Goal: Task Accomplishment & Management: Manage account settings

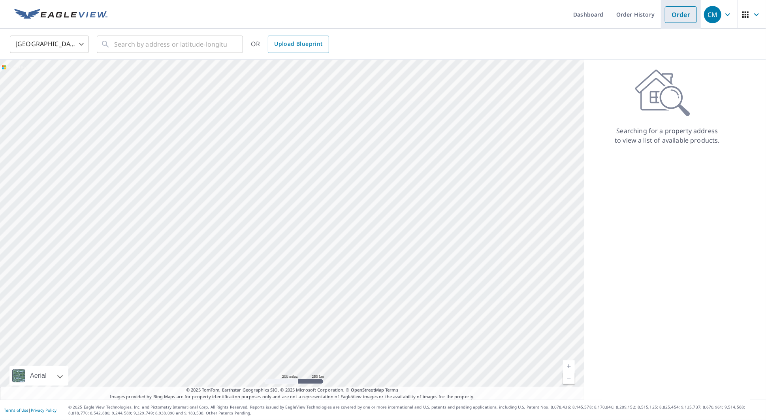
click at [677, 15] on link "Order" at bounding box center [681, 14] width 32 height 17
click at [732, 23] on span "CM" at bounding box center [719, 14] width 30 height 19
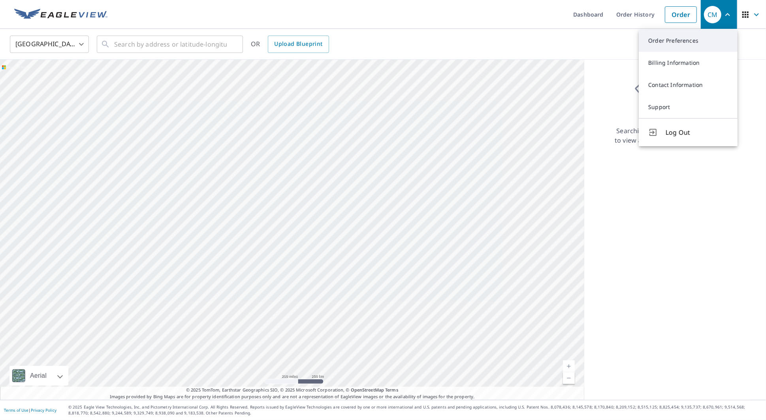
click at [686, 44] on link "Order Preferences" at bounding box center [688, 41] width 99 height 22
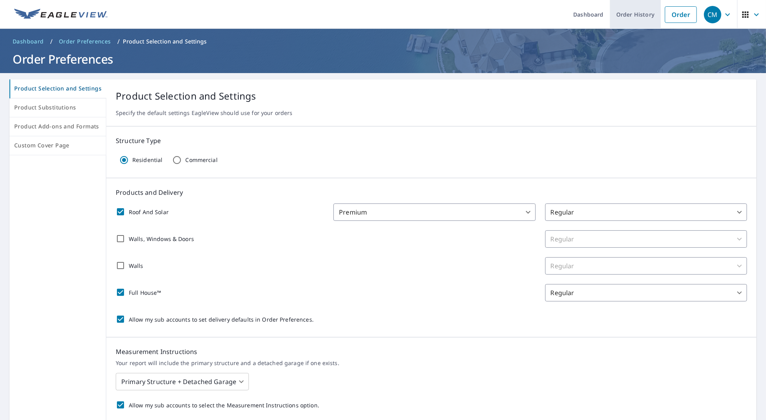
click at [640, 16] on link "Order History" at bounding box center [635, 14] width 51 height 29
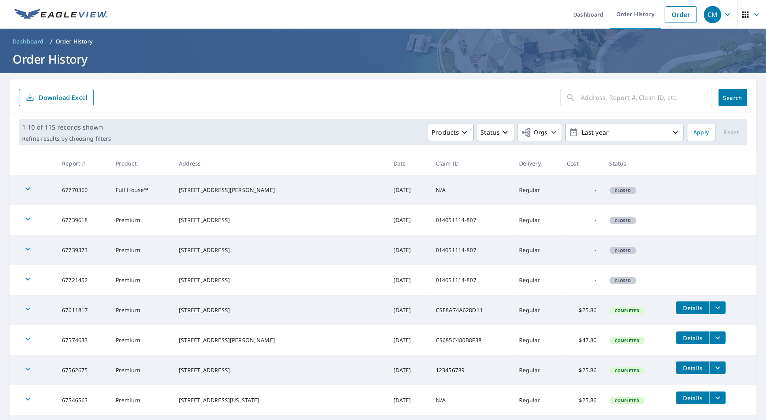
click at [717, 20] on div "CM" at bounding box center [712, 14] width 17 height 17
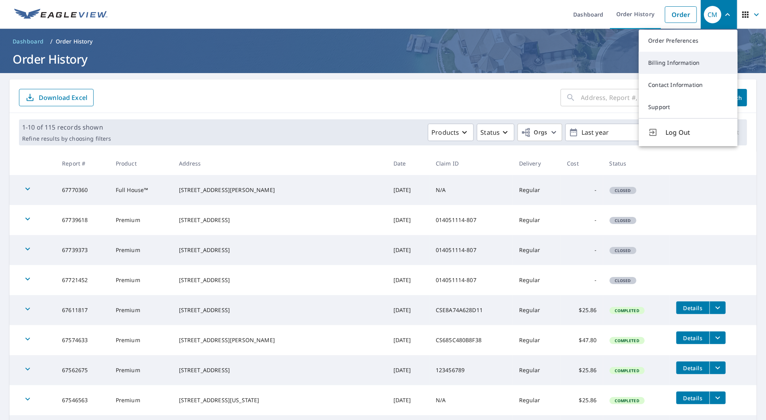
click at [670, 65] on link "Billing Information" at bounding box center [688, 63] width 99 height 22
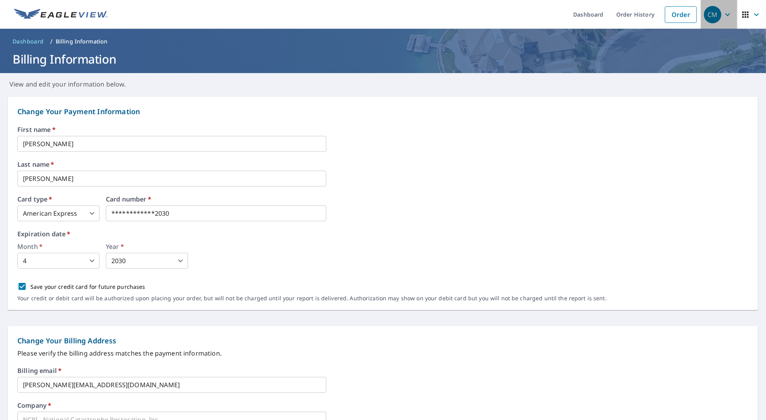
click at [728, 19] on span "CM" at bounding box center [719, 14] width 30 height 19
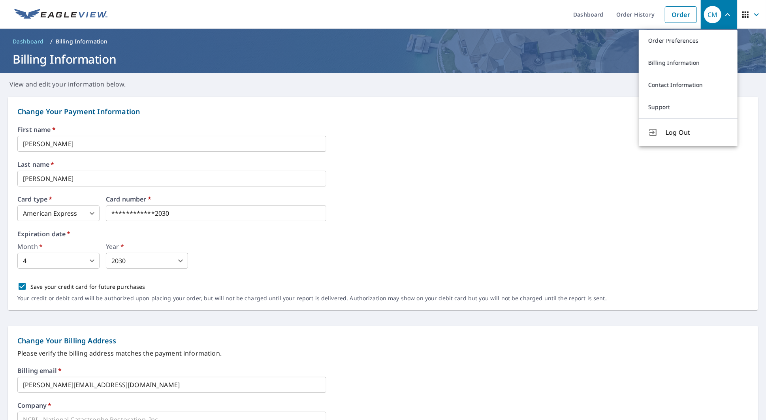
click at [570, 58] on h1 "Billing Information" at bounding box center [382, 59] width 747 height 16
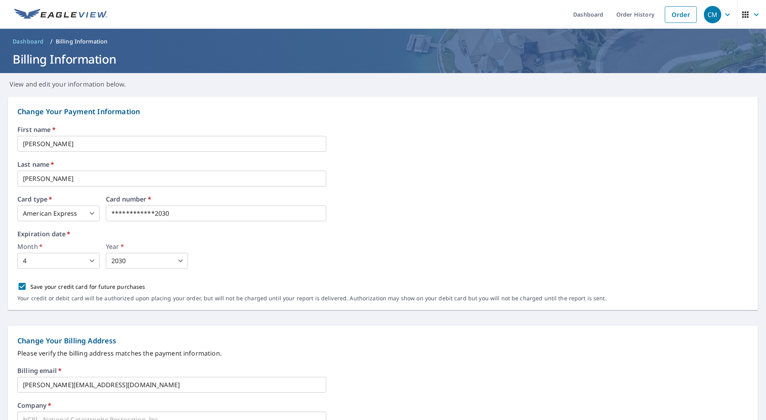
click at [473, 49] on header "Dashboard / Billing Information Billing Information" at bounding box center [383, 51] width 766 height 44
click at [711, 18] on div "CM" at bounding box center [712, 14] width 17 height 17
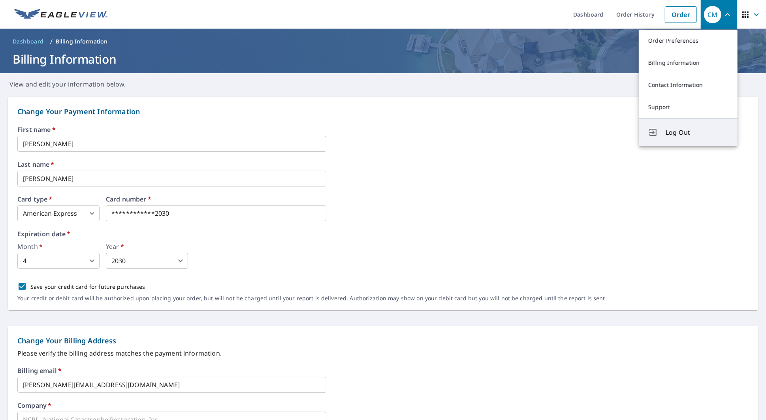
click at [685, 135] on span "Log Out" at bounding box center [697, 132] width 62 height 9
